Goal: Register for event/course

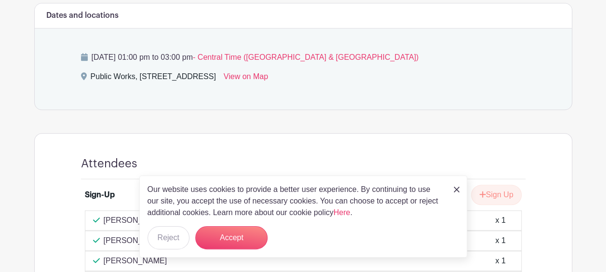
scroll to position [482, 0]
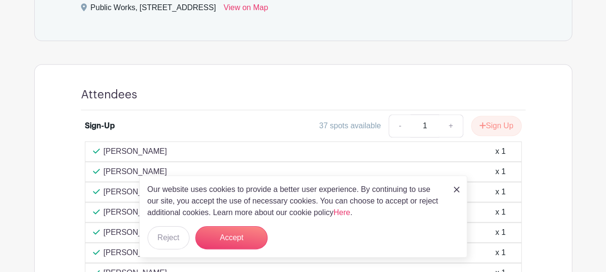
click at [456, 191] on img at bounding box center [457, 190] width 6 height 6
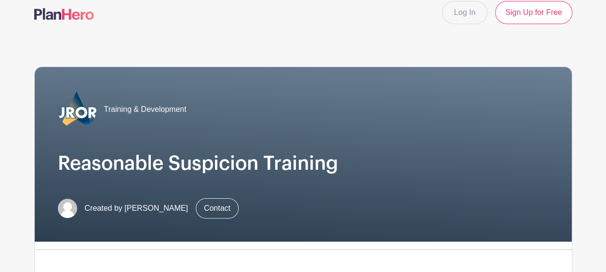
scroll to position [0, 0]
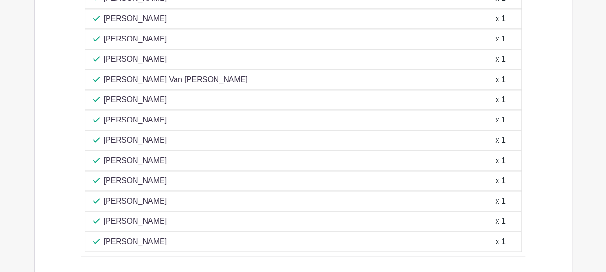
scroll to position [552, 0]
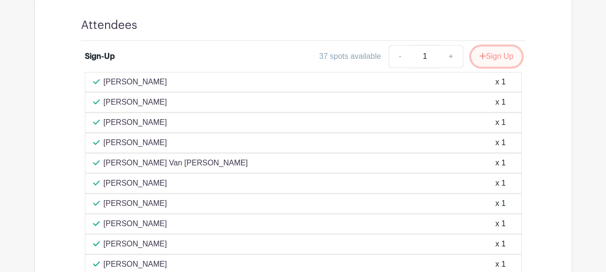
click at [505, 58] on button "Sign Up" at bounding box center [496, 56] width 51 height 20
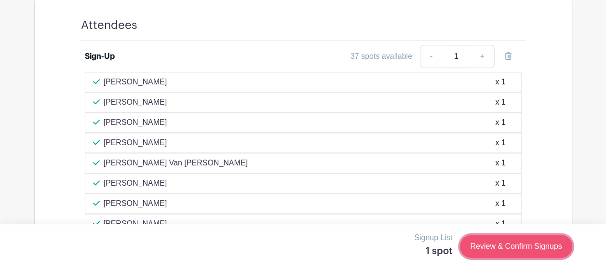
click at [512, 246] on link "Review & Confirm Signups" at bounding box center [516, 246] width 112 height 23
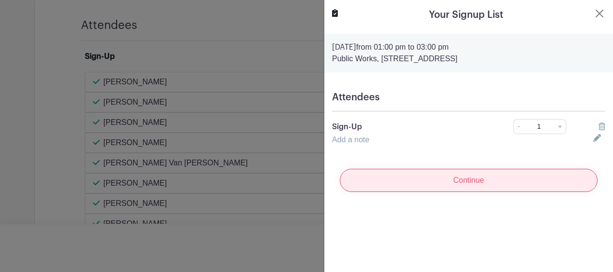
click at [478, 188] on input "Continue" at bounding box center [469, 180] width 258 height 23
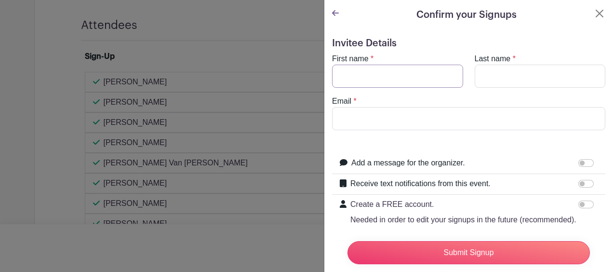
click at [405, 77] on input "First name" at bounding box center [397, 76] width 131 height 23
type input "[PERSON_NAME]"
click at [501, 72] on input "Abrefo" at bounding box center [540, 76] width 131 height 23
type input "[PERSON_NAME]"
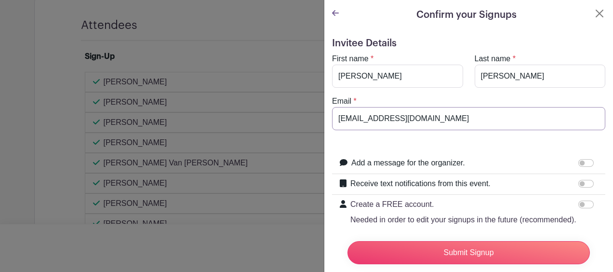
type input "[EMAIL_ADDRESS][DOMAIN_NAME]"
click at [475, 73] on input "[PERSON_NAME]" at bounding box center [540, 76] width 131 height 23
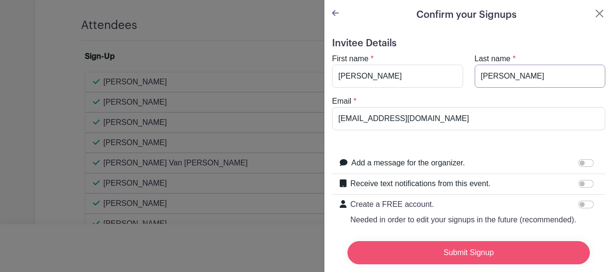
type input "[PERSON_NAME]"
click at [465, 244] on input "Submit Signup" at bounding box center [469, 252] width 243 height 23
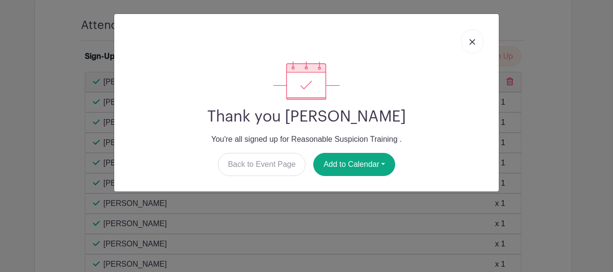
click at [470, 47] on link at bounding box center [472, 41] width 22 height 24
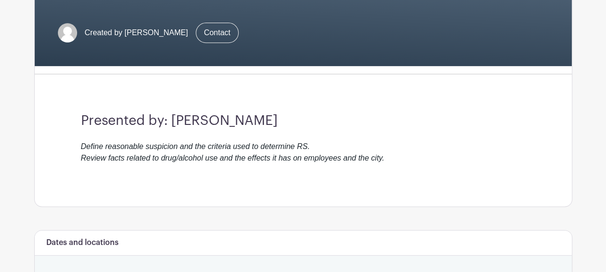
scroll to position [0, 0]
